Goal: Task Accomplishment & Management: Manage account settings

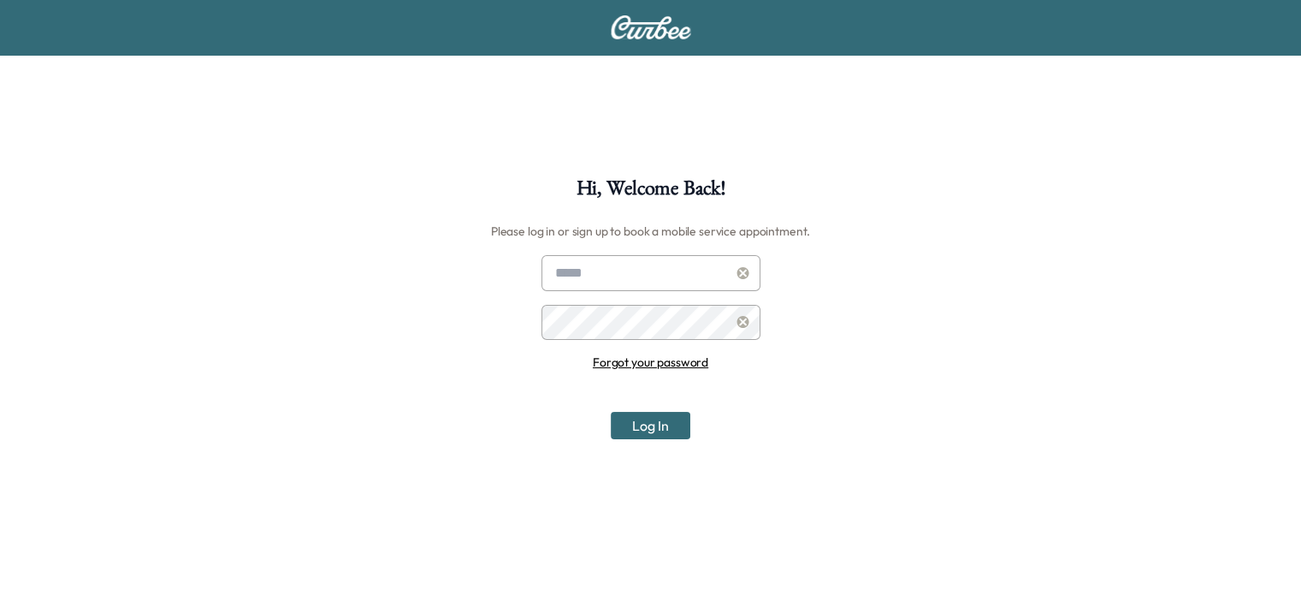
type input "**********"
click at [640, 424] on button "Log In" at bounding box center [651, 425] width 80 height 27
click at [611, 412] on button "Log In" at bounding box center [651, 425] width 80 height 27
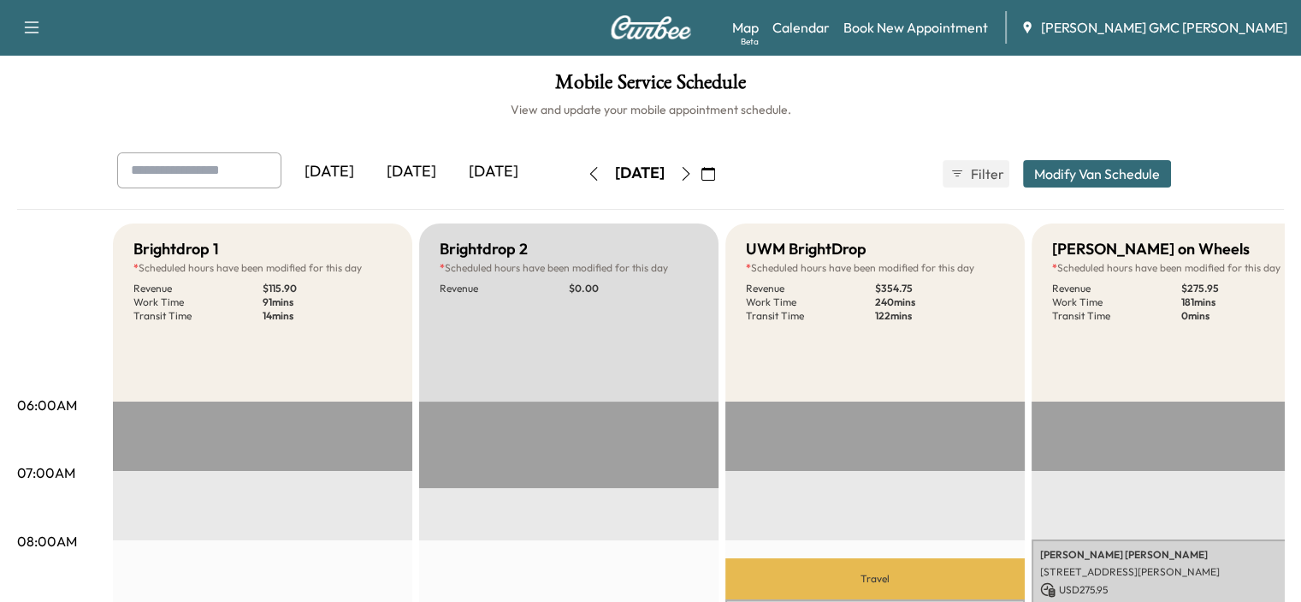
click at [693, 174] on icon "button" at bounding box center [686, 174] width 14 height 14
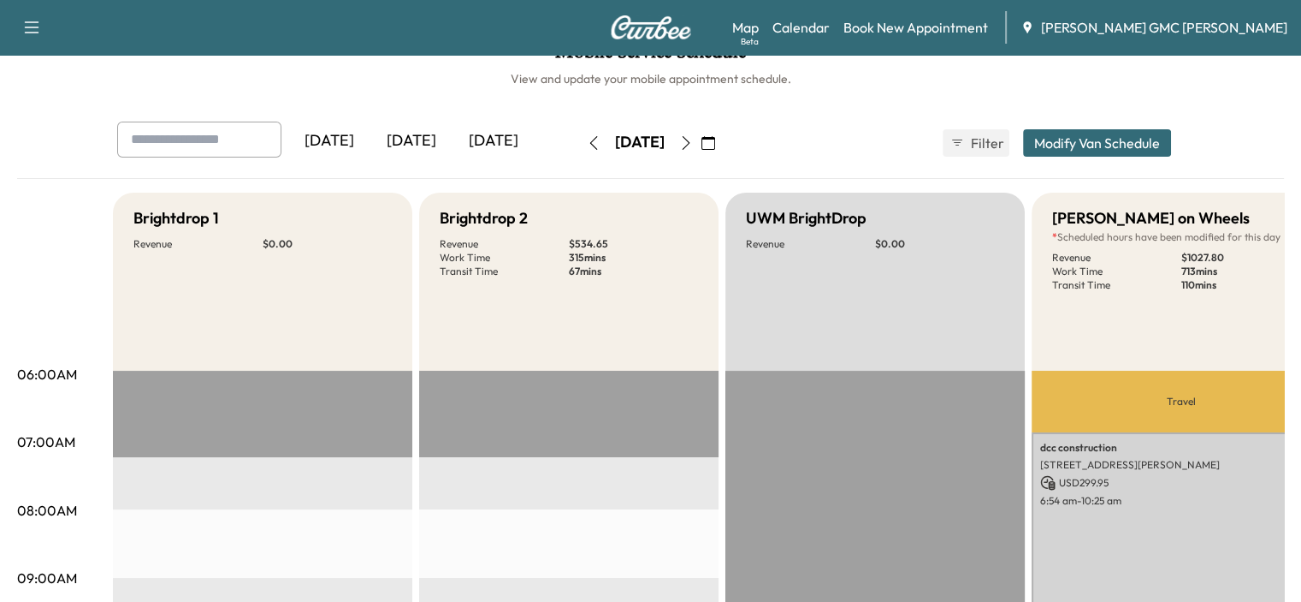
scroll to position [2, 0]
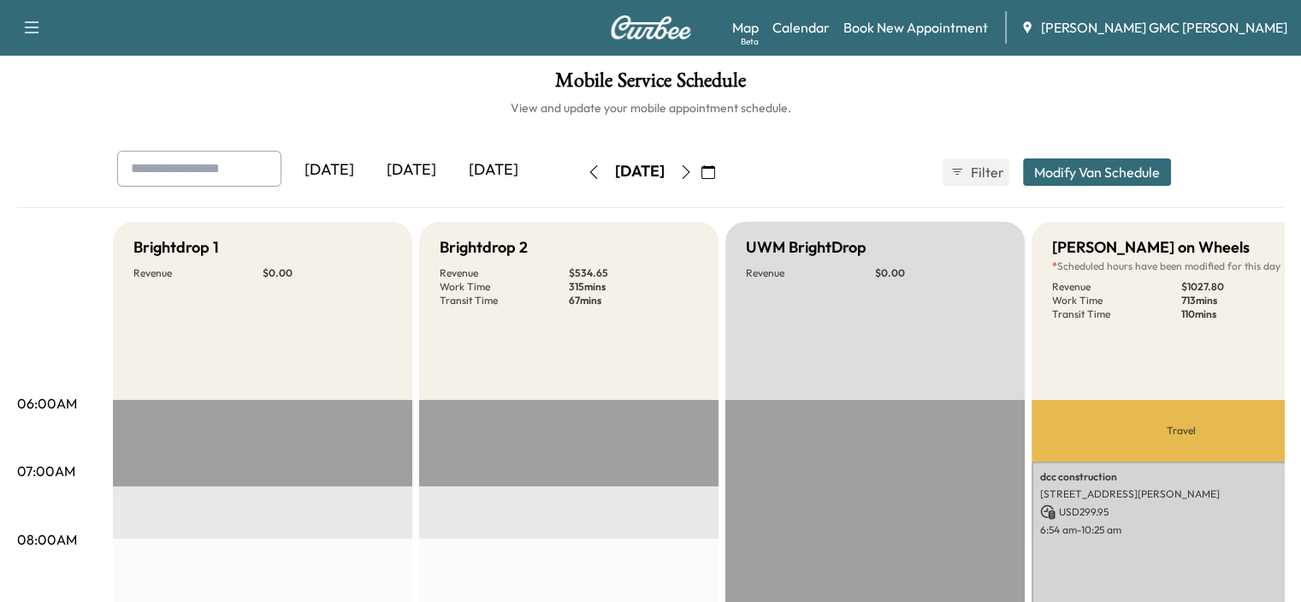
click at [587, 169] on icon "button" at bounding box center [594, 172] width 14 height 14
